Goal: Task Accomplishment & Management: Use online tool/utility

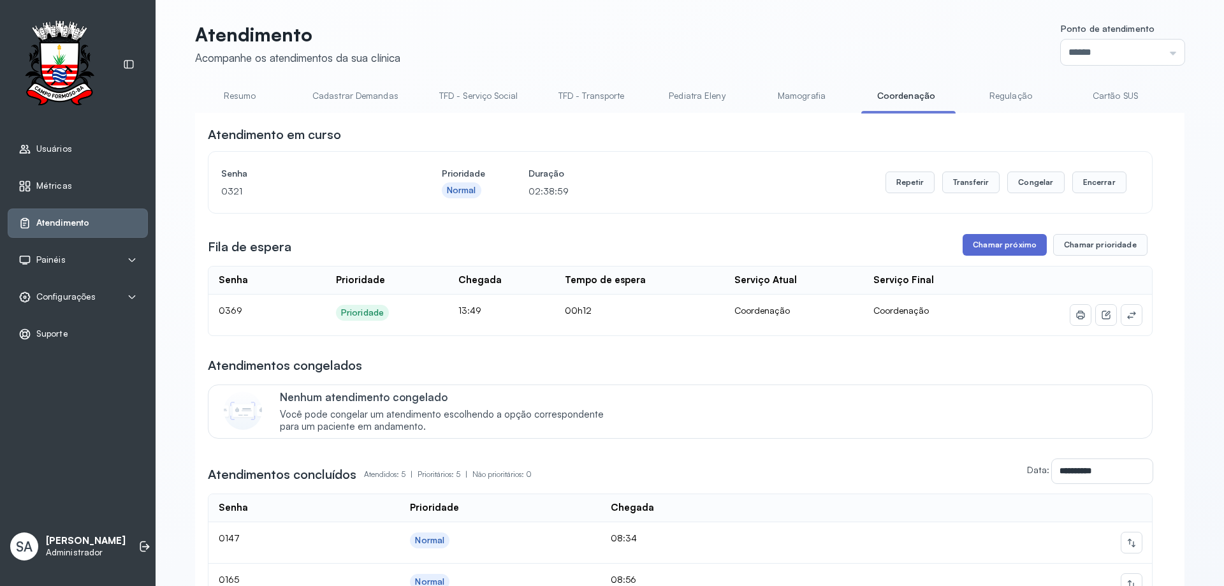
click at [1020, 247] on button "Chamar próximo" at bounding box center [1004, 245] width 84 height 22
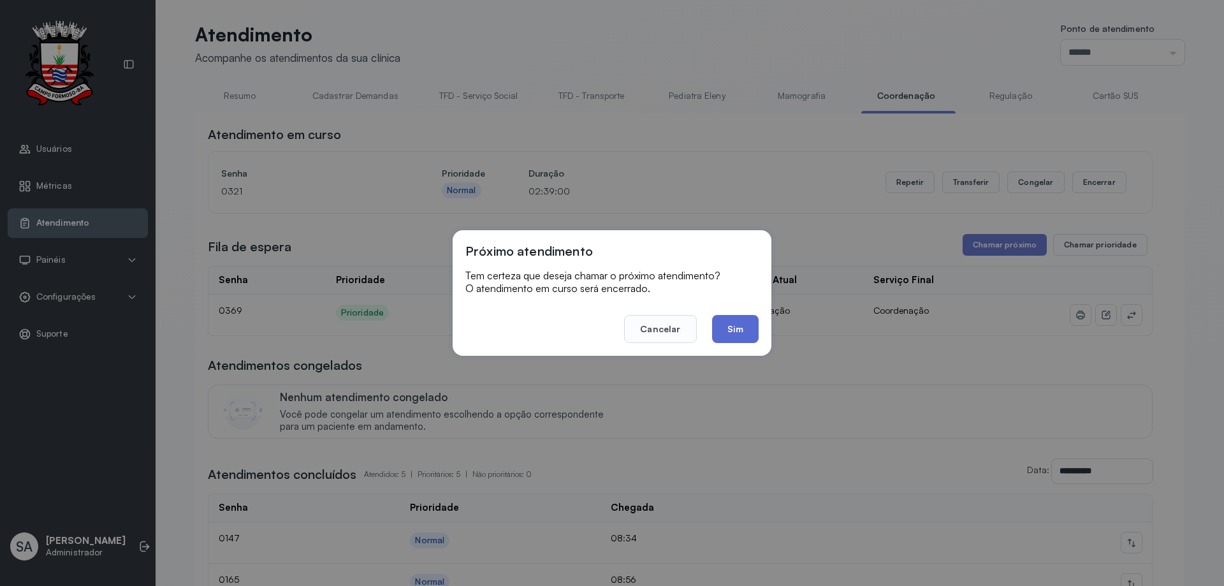
click at [739, 326] on button "Sim" at bounding box center [735, 329] width 47 height 28
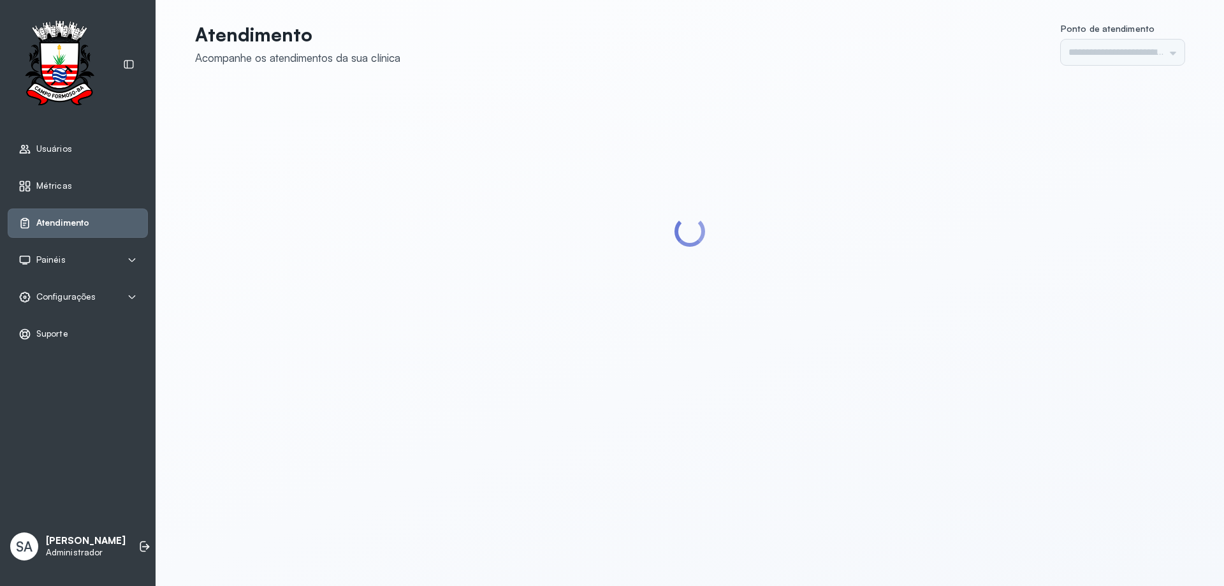
type input "******"
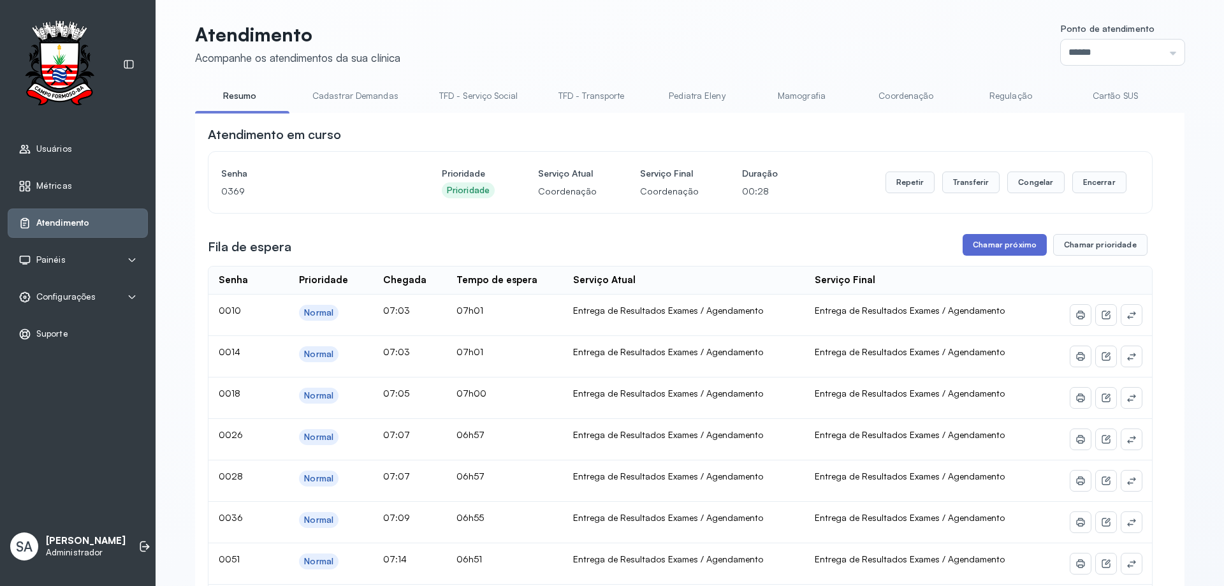
click at [1020, 244] on button "Chamar próximo" at bounding box center [1004, 245] width 84 height 22
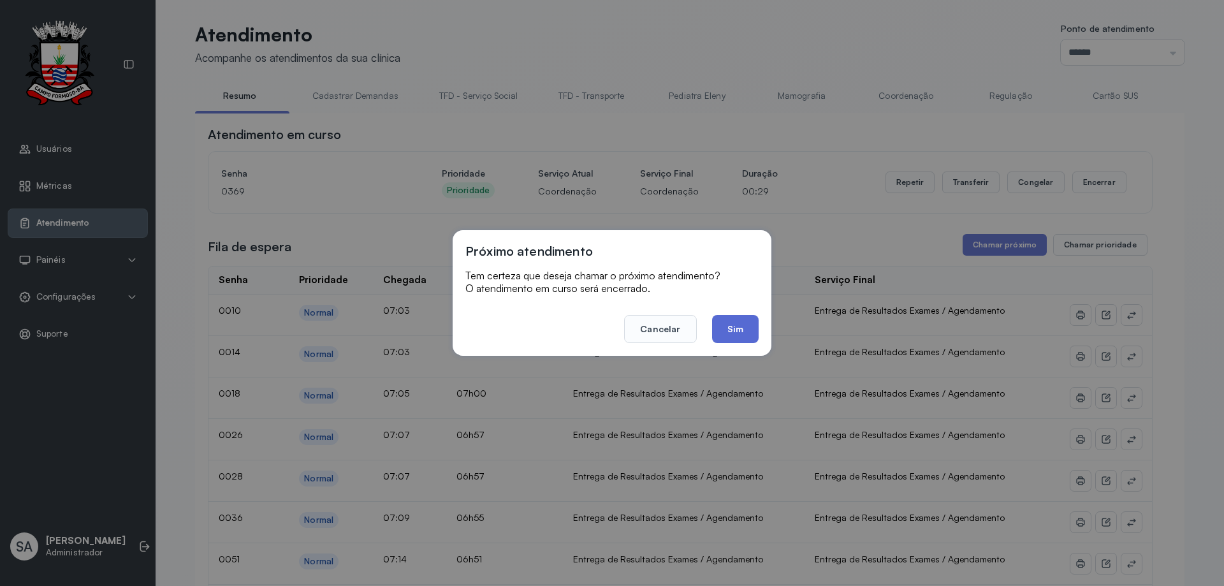
click at [744, 328] on button "Sim" at bounding box center [735, 329] width 47 height 28
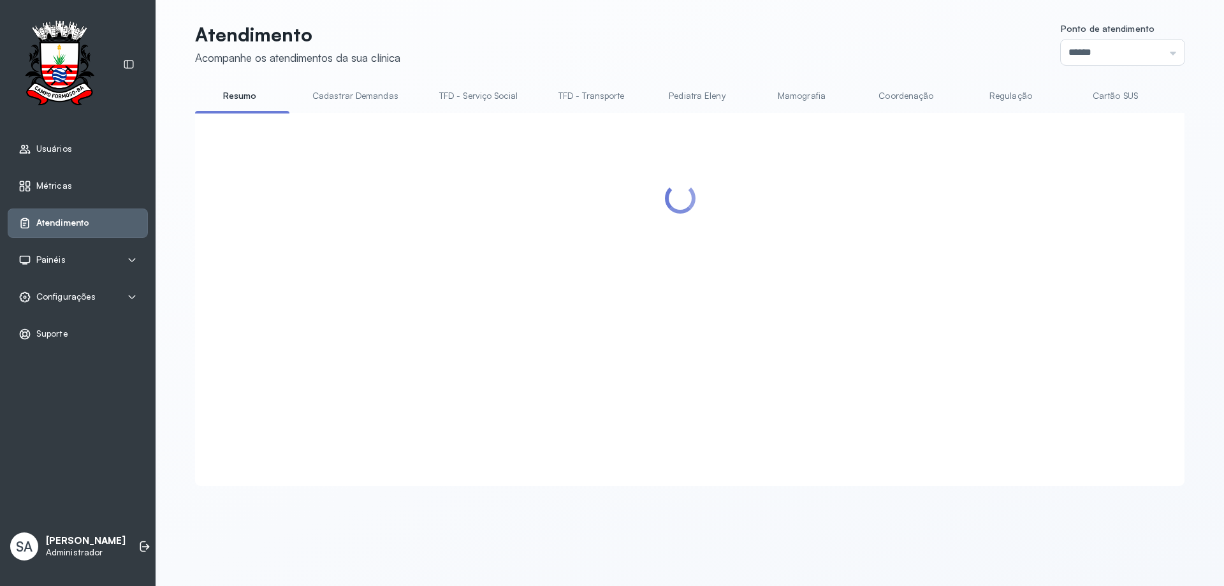
click at [886, 94] on link "Coordenação" at bounding box center [905, 95] width 89 height 21
